Goal: Task Accomplishment & Management: Use online tool/utility

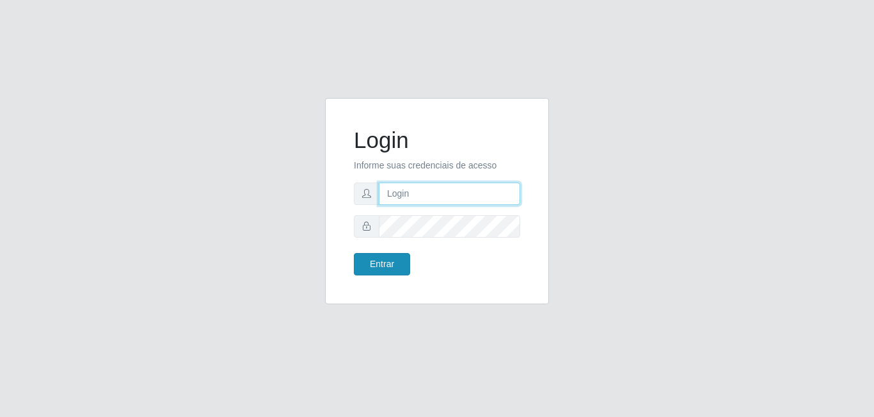
type input "[EMAIL_ADDRESS][DOMAIN_NAME]"
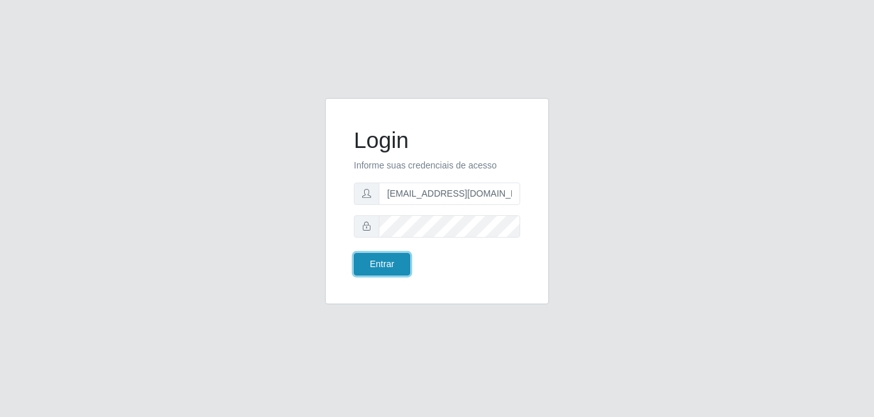
click at [384, 273] on button "Entrar" at bounding box center [382, 264] width 56 height 22
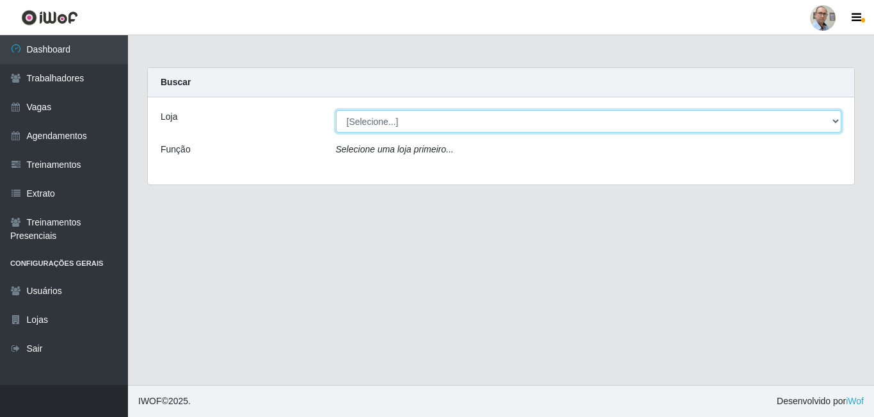
click at [419, 116] on select "[Selecione...] Mar Vermelho - Loja 04" at bounding box center [589, 121] width 506 height 22
select select "251"
click at [336, 110] on select "[Selecione...] Mar Vermelho - Loja 04" at bounding box center [589, 121] width 506 height 22
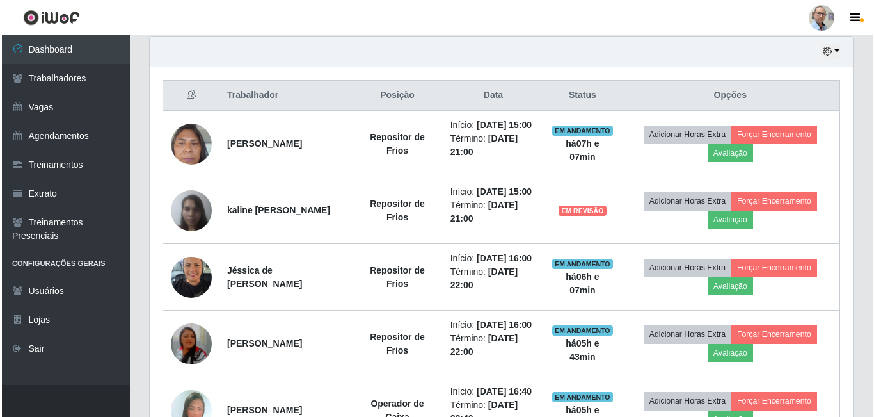
scroll to position [461, 0]
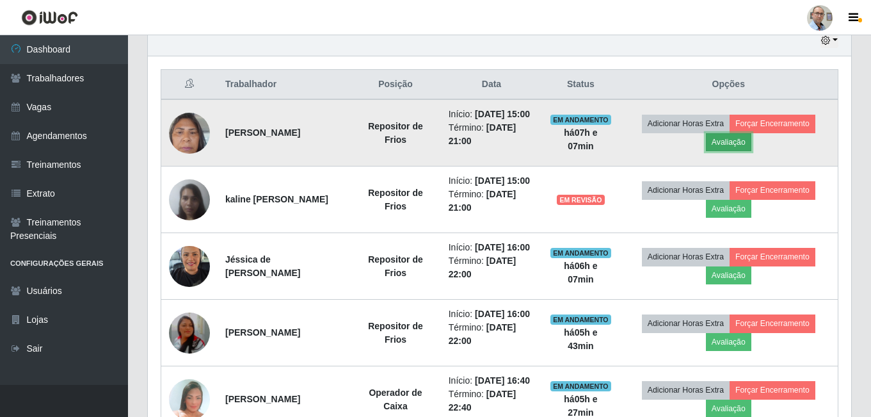
click at [746, 151] on button "Avaliação" at bounding box center [728, 142] width 45 height 18
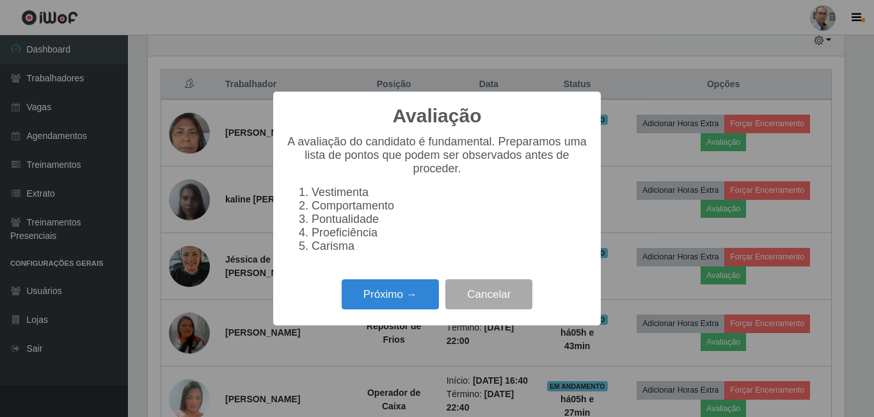
scroll to position [266, 697]
click at [380, 302] on button "Próximo →" at bounding box center [390, 294] width 97 height 30
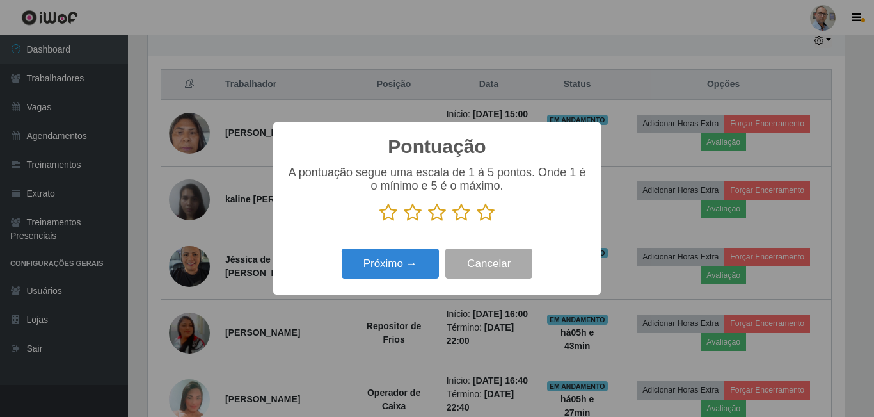
click at [492, 213] on icon at bounding box center [486, 212] width 18 height 19
click at [477, 222] on input "radio" at bounding box center [477, 222] width 0 height 0
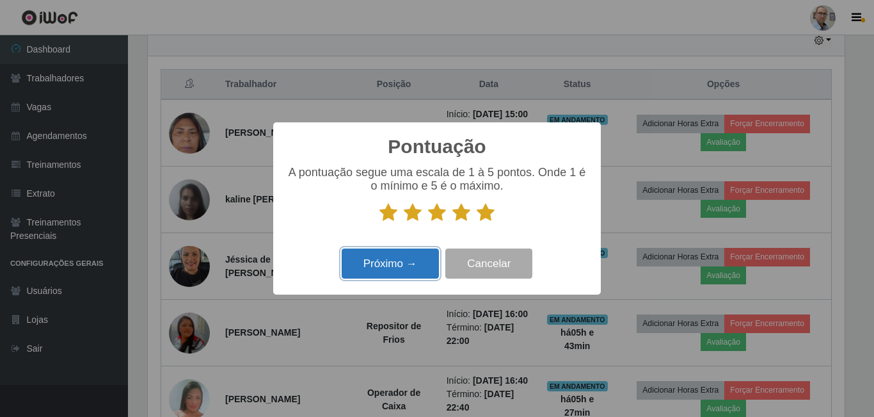
click at [406, 255] on button "Próximo →" at bounding box center [390, 263] width 97 height 30
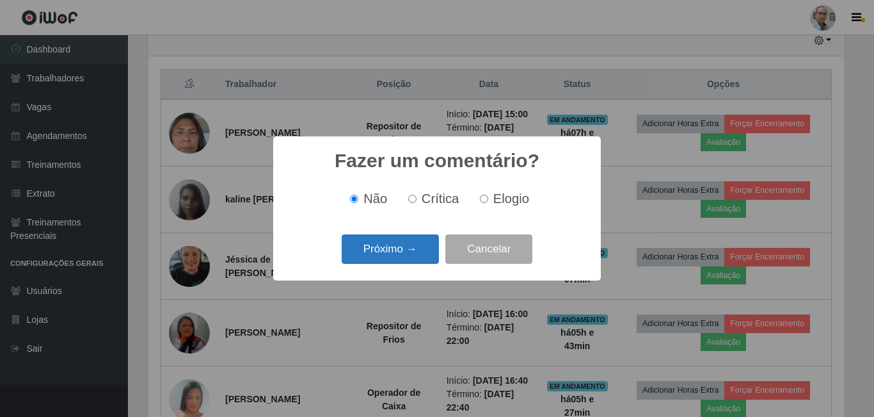
click at [398, 252] on button "Próximo →" at bounding box center [390, 249] width 97 height 30
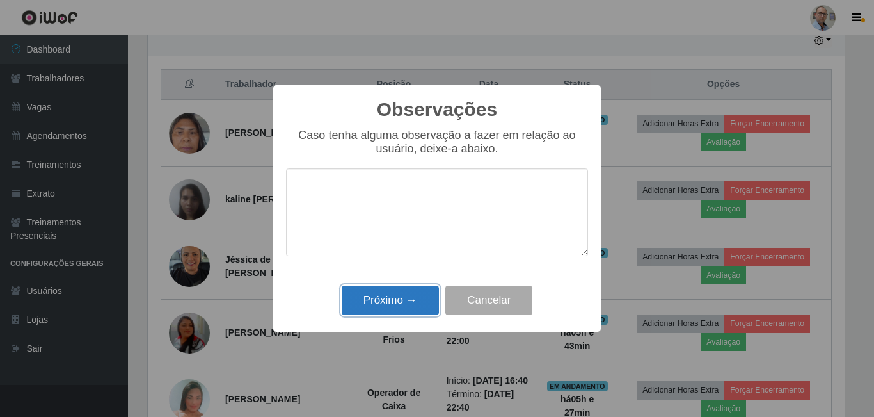
click at [376, 298] on button "Próximo →" at bounding box center [390, 300] width 97 height 30
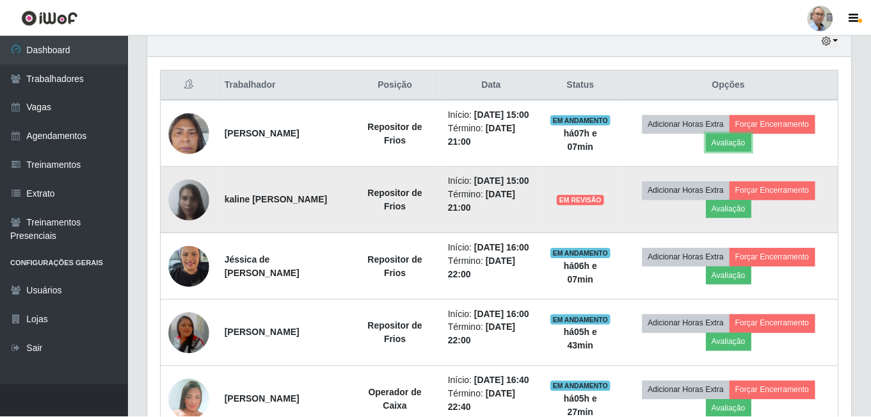
scroll to position [266, 703]
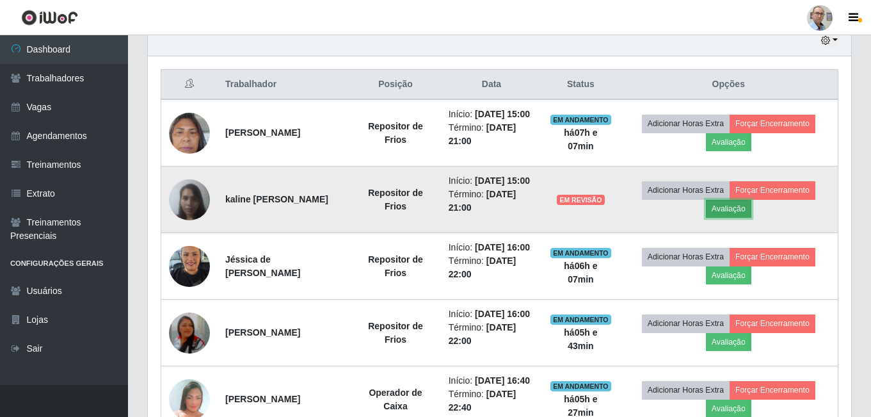
click at [748, 218] on button "Avaliação" at bounding box center [728, 209] width 45 height 18
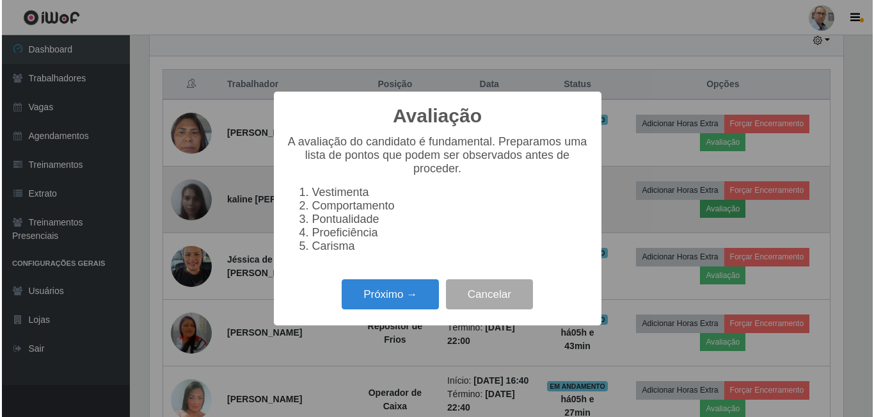
scroll to position [266, 697]
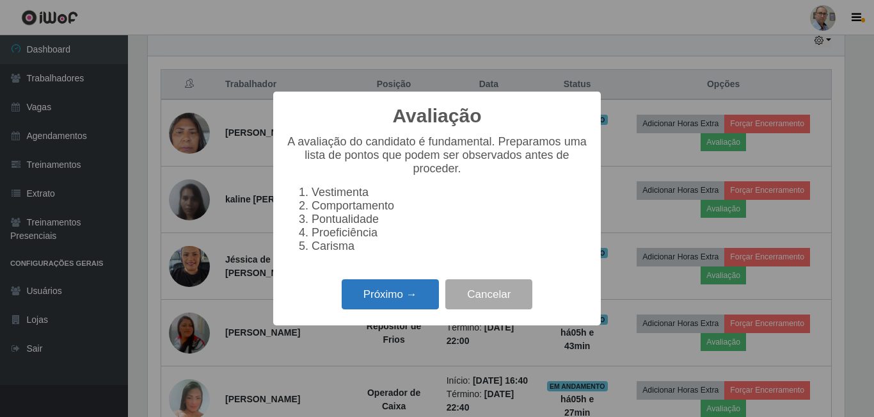
click at [355, 292] on button "Próximo →" at bounding box center [390, 294] width 97 height 30
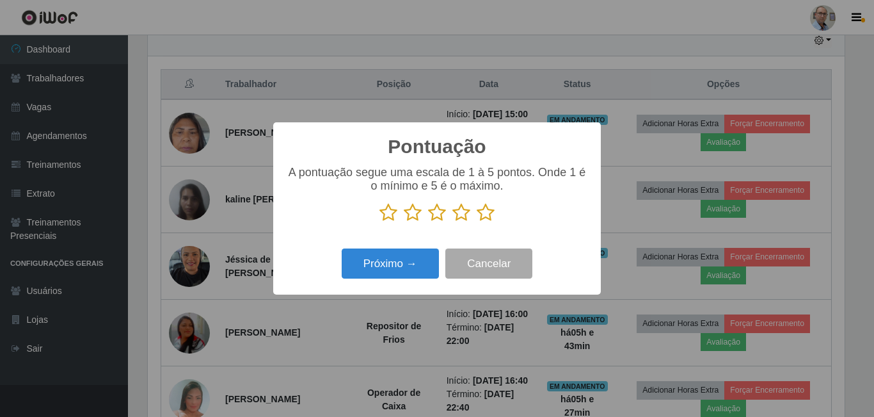
drag, startPoint x: 493, startPoint y: 218, endPoint x: 472, endPoint y: 227, distance: 22.4
click at [493, 218] on icon at bounding box center [486, 212] width 18 height 19
click at [477, 222] on input "radio" at bounding box center [477, 222] width 0 height 0
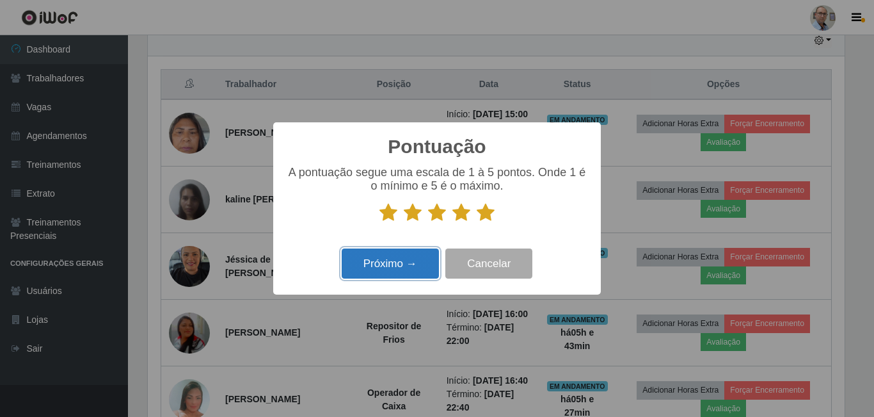
click at [403, 255] on button "Próximo →" at bounding box center [390, 263] width 97 height 30
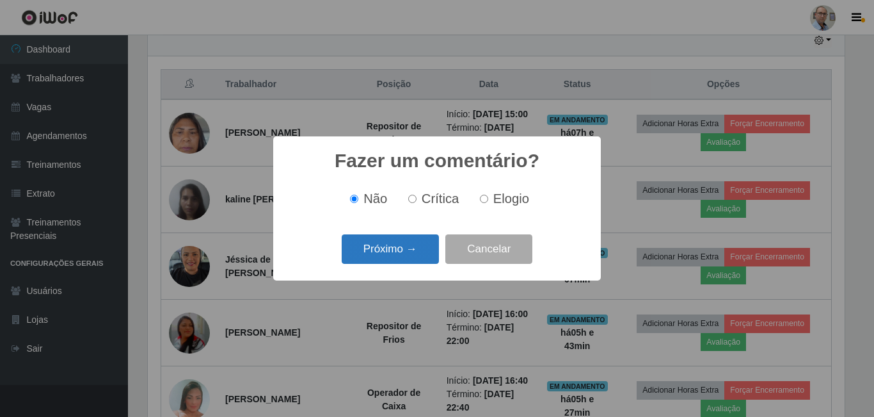
click at [387, 260] on button "Próximo →" at bounding box center [390, 249] width 97 height 30
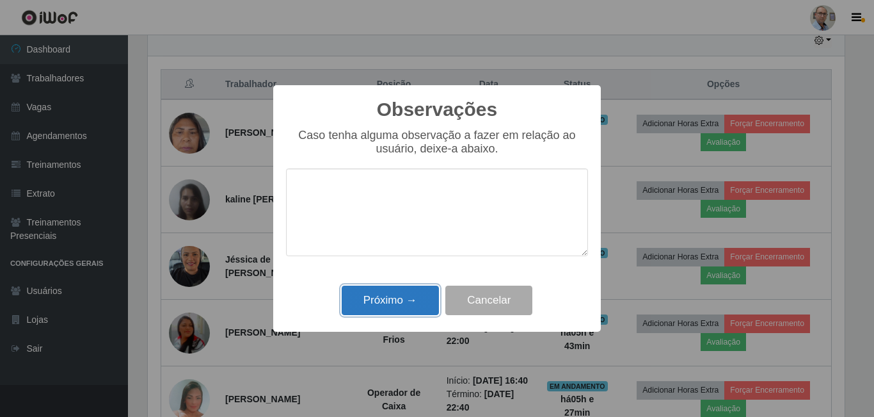
click at [378, 308] on button "Próximo →" at bounding box center [390, 300] width 97 height 30
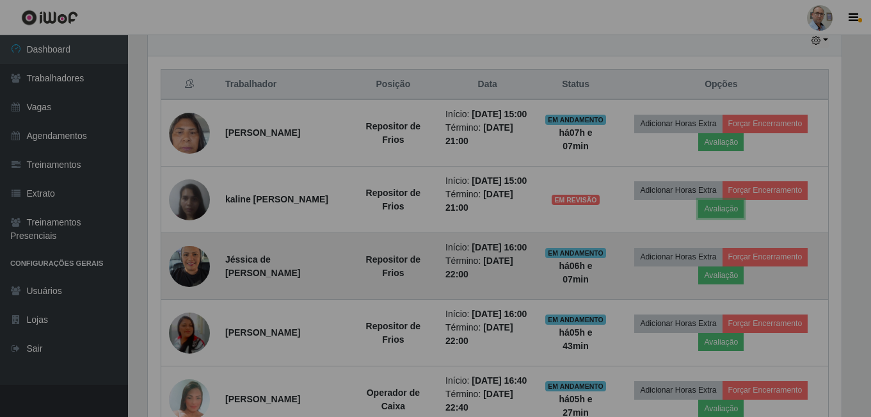
scroll to position [266, 703]
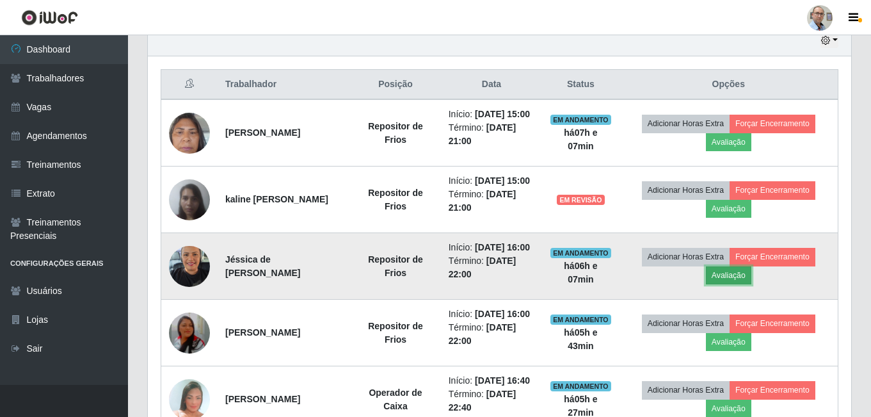
click at [743, 284] on button "Avaliação" at bounding box center [728, 275] width 45 height 18
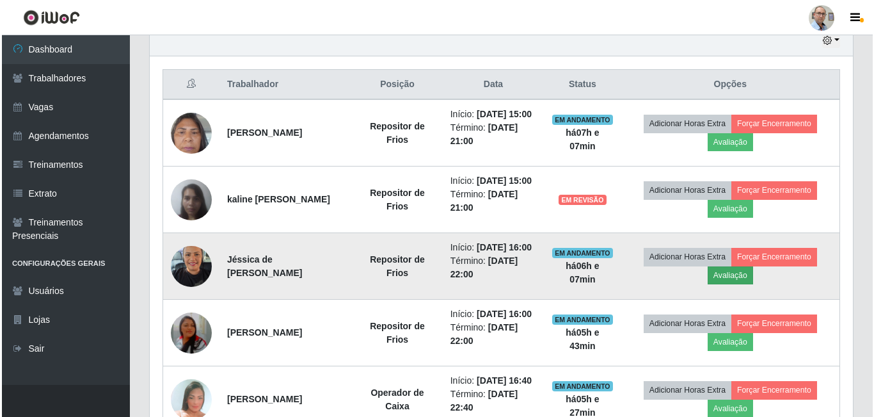
scroll to position [266, 697]
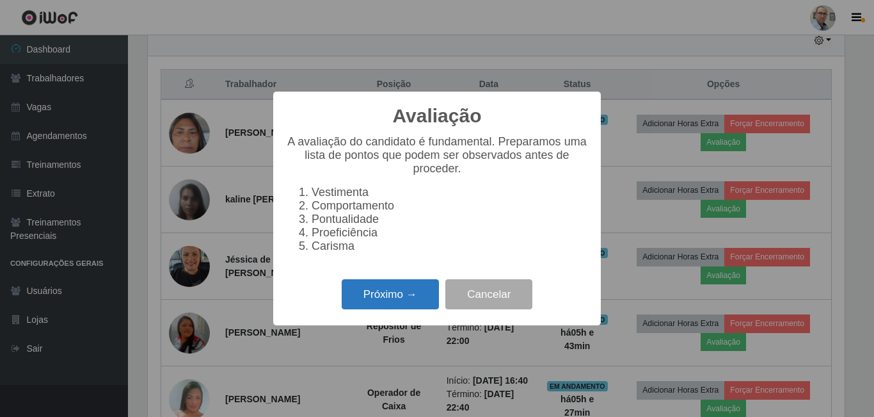
click at [372, 309] on button "Próximo →" at bounding box center [390, 294] width 97 height 30
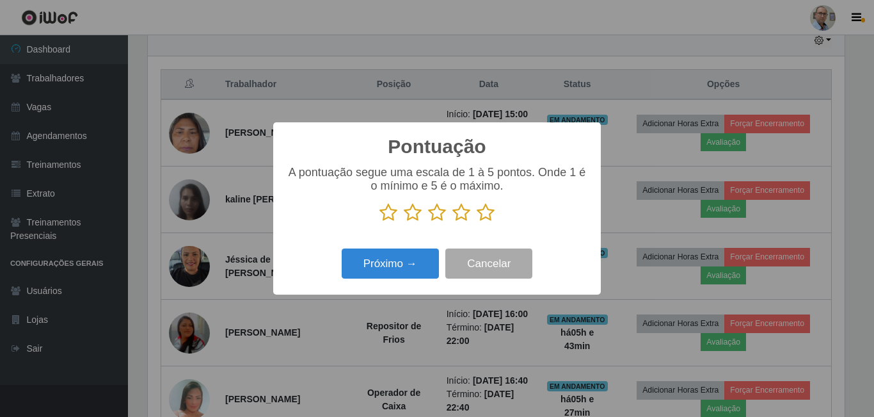
click at [483, 222] on icon at bounding box center [486, 212] width 18 height 19
click at [477, 222] on input "radio" at bounding box center [477, 222] width 0 height 0
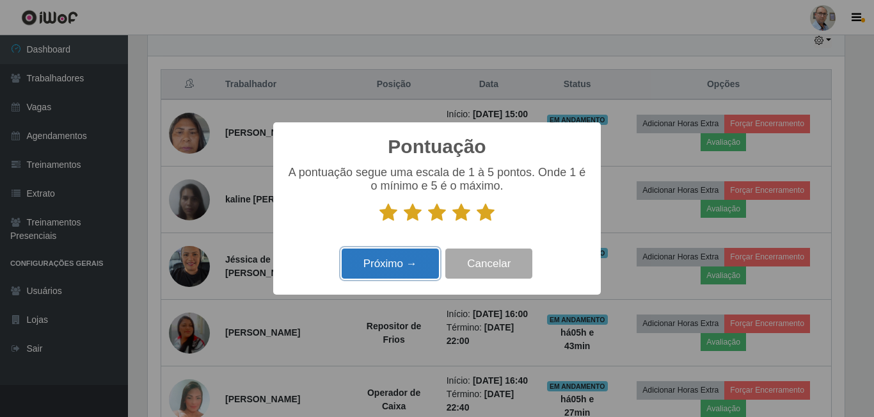
click at [402, 266] on button "Próximo →" at bounding box center [390, 263] width 97 height 30
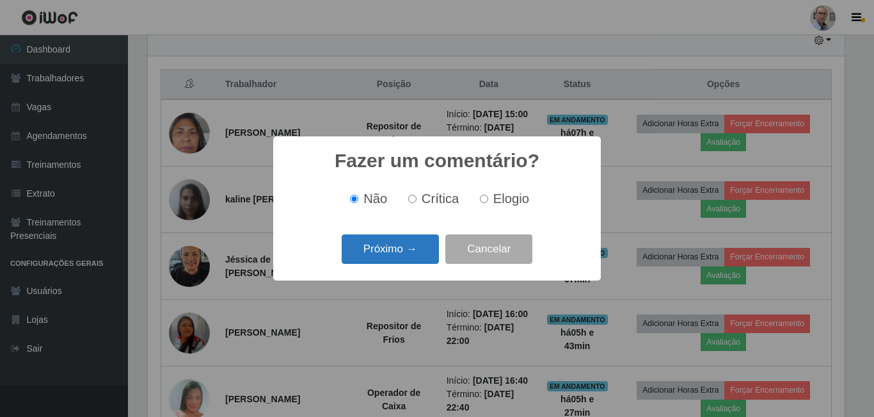
click at [370, 257] on button "Próximo →" at bounding box center [390, 249] width 97 height 30
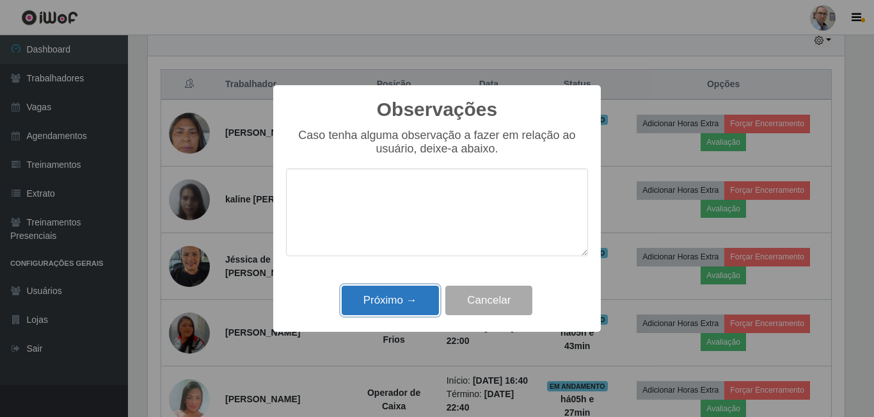
click at [388, 308] on button "Próximo →" at bounding box center [390, 300] width 97 height 30
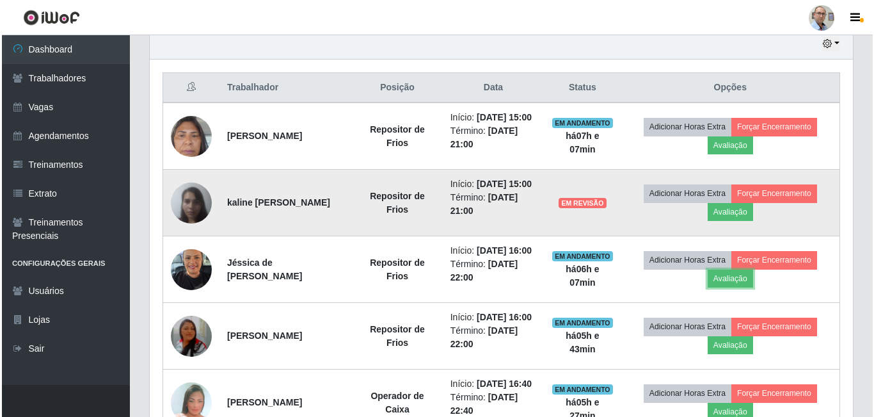
scroll to position [461, 0]
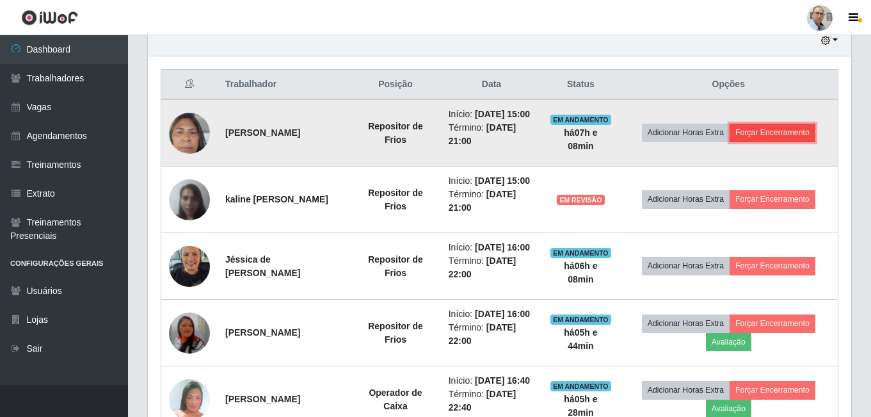
click at [785, 140] on button "Forçar Encerramento" at bounding box center [773, 133] width 86 height 18
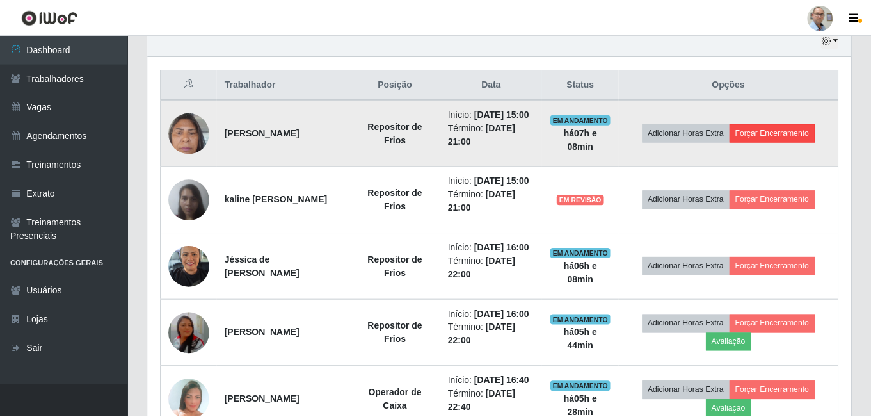
scroll to position [266, 697]
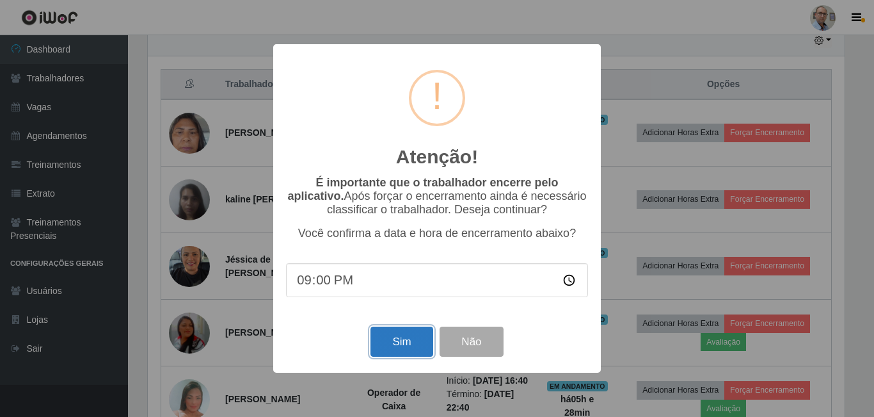
click at [388, 347] on button "Sim" at bounding box center [402, 341] width 62 height 30
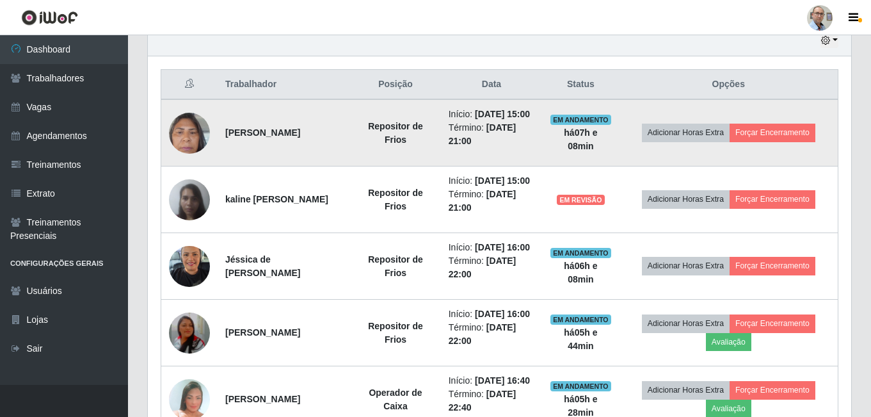
scroll to position [0, 0]
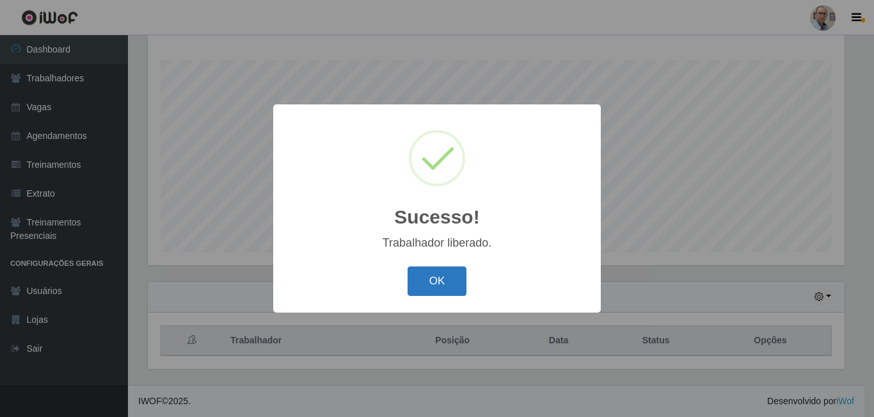
click at [436, 279] on button "OK" at bounding box center [438, 281] width 60 height 30
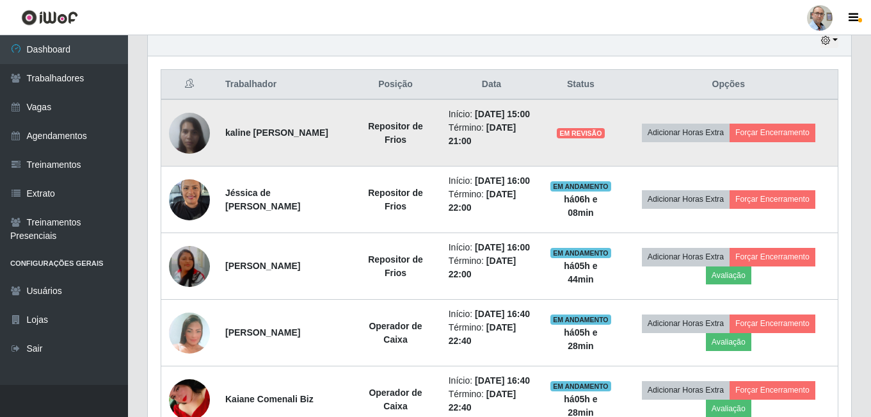
click at [783, 128] on td "Adicionar Horas Extra Forçar Encerramento" at bounding box center [729, 132] width 219 height 67
click at [783, 140] on button "Forçar Encerramento" at bounding box center [773, 133] width 86 height 18
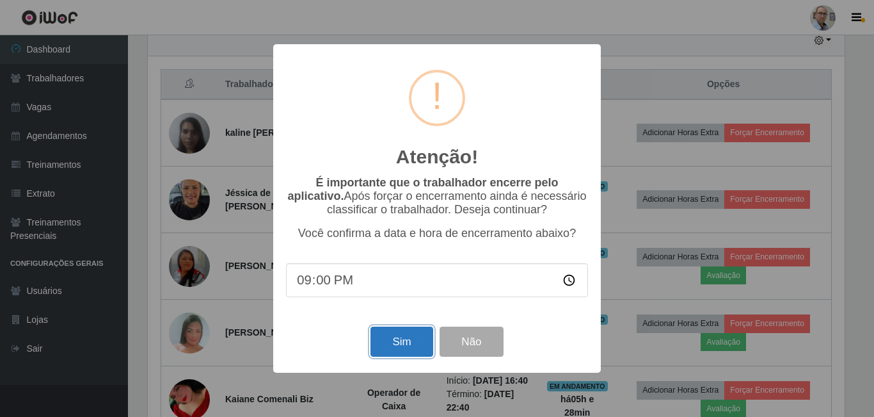
click at [389, 349] on button "Sim" at bounding box center [402, 341] width 62 height 30
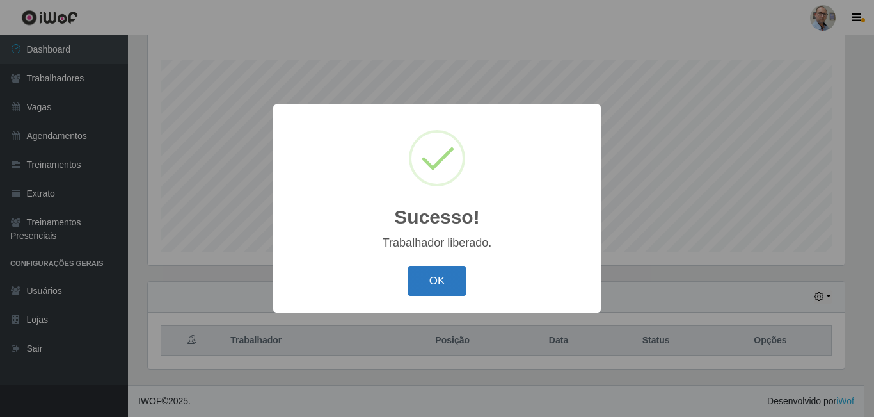
click at [433, 289] on button "OK" at bounding box center [438, 281] width 60 height 30
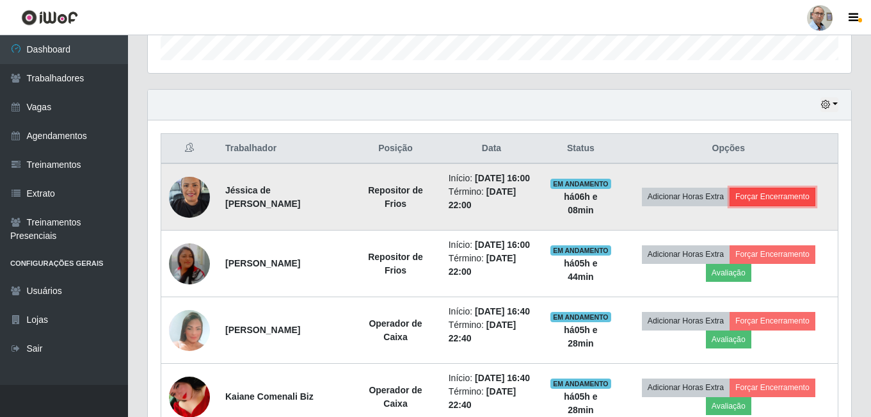
click at [783, 204] on button "Forçar Encerramento" at bounding box center [773, 197] width 86 height 18
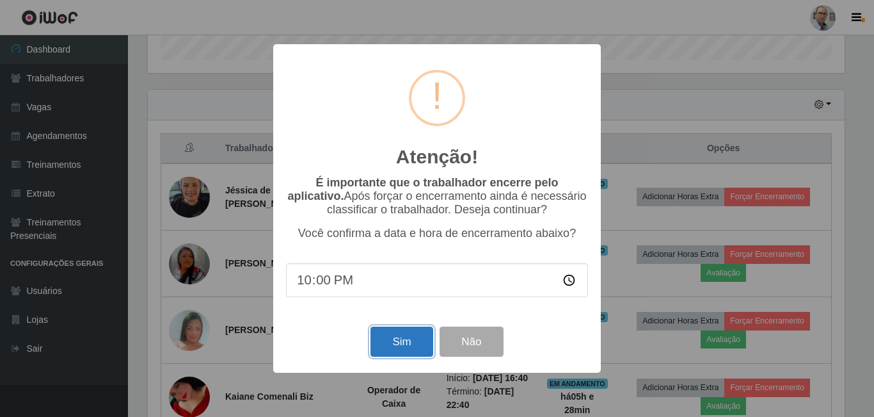
click at [396, 344] on button "Sim" at bounding box center [402, 341] width 62 height 30
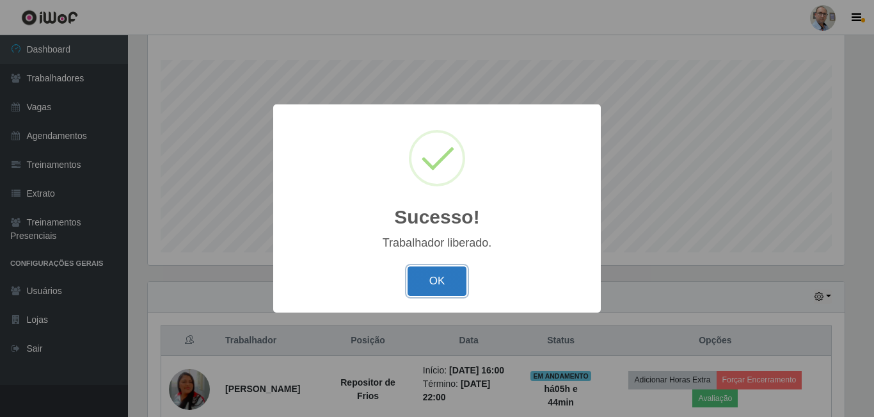
click at [436, 288] on button "OK" at bounding box center [438, 281] width 60 height 30
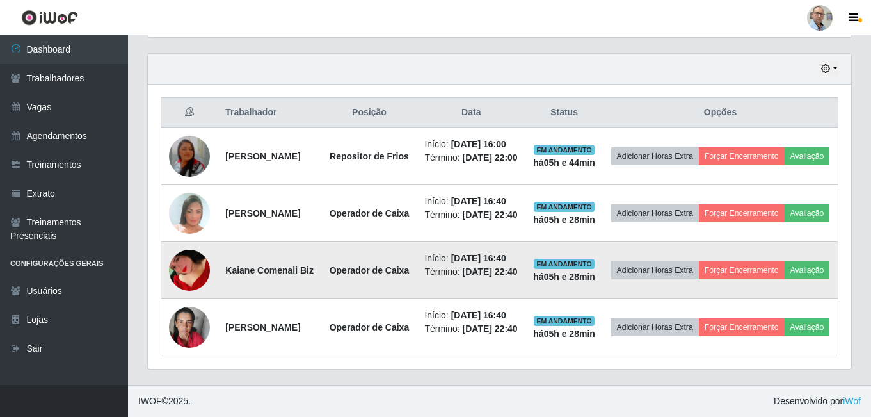
click at [170, 264] on img at bounding box center [189, 270] width 41 height 67
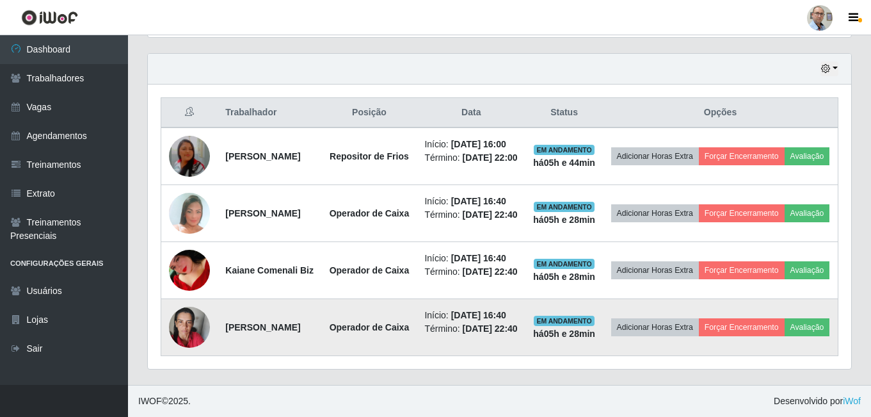
click at [186, 342] on img at bounding box center [189, 327] width 41 height 54
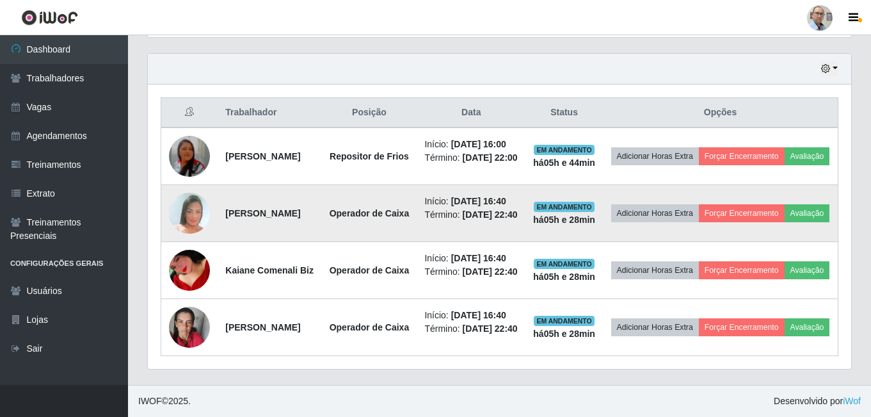
click at [187, 186] on img at bounding box center [189, 213] width 41 height 60
